Goal: Task Accomplishment & Management: Use online tool/utility

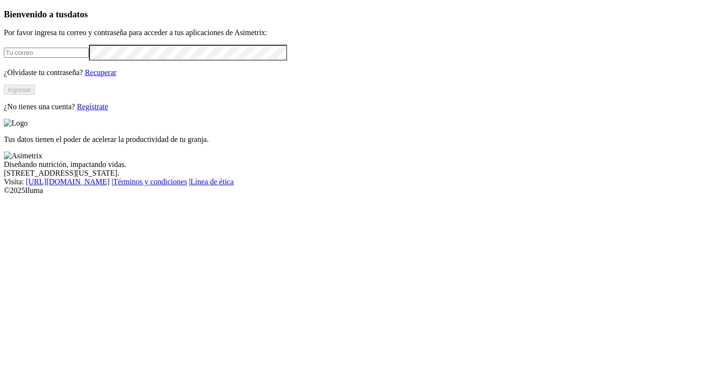
type input "[PERSON_NAME][EMAIL_ADDRESS][PERSON_NAME][DOMAIN_NAME]"
click at [35, 95] on button "Ingresar" at bounding box center [19, 90] width 31 height 10
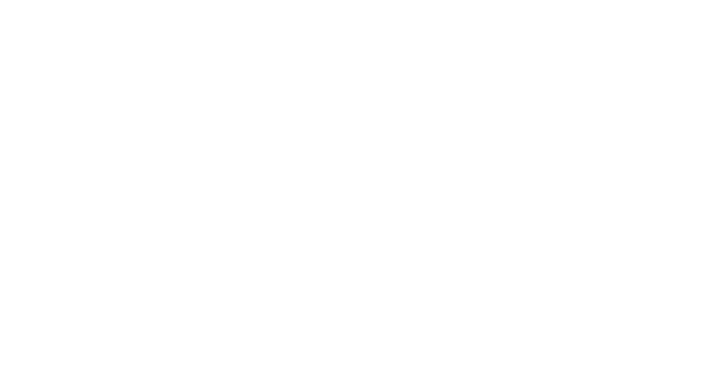
click at [21, 181] on icon at bounding box center [19, 196] width 30 height 30
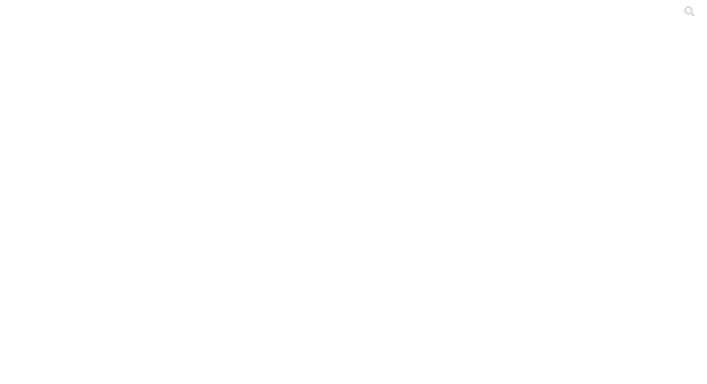
click at [23, 17] on icon at bounding box center [19, 196] width 30 height 385
click at [11, 17] on icon at bounding box center [19, 196] width 30 height 385
